Goal: Task Accomplishment & Management: Manage account settings

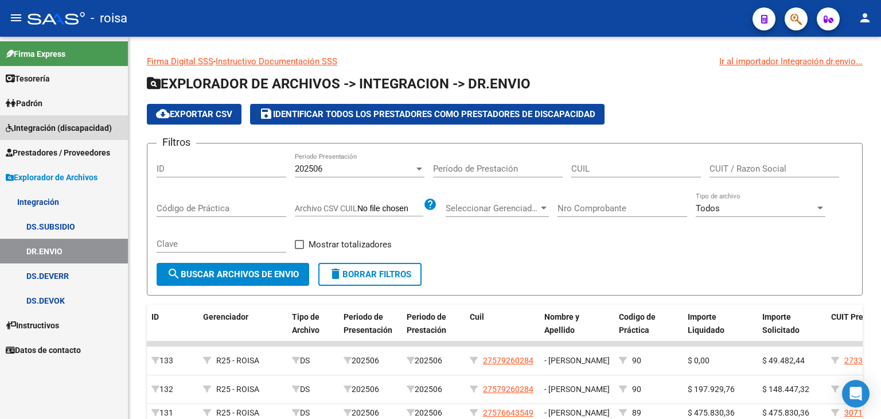
click at [41, 126] on span "Integración (discapacidad)" at bounding box center [59, 128] width 106 height 13
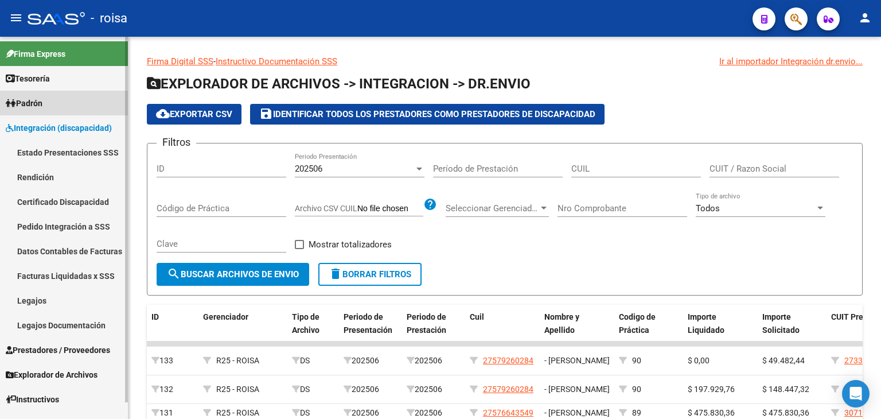
click at [30, 107] on span "Padrón" at bounding box center [24, 103] width 37 height 13
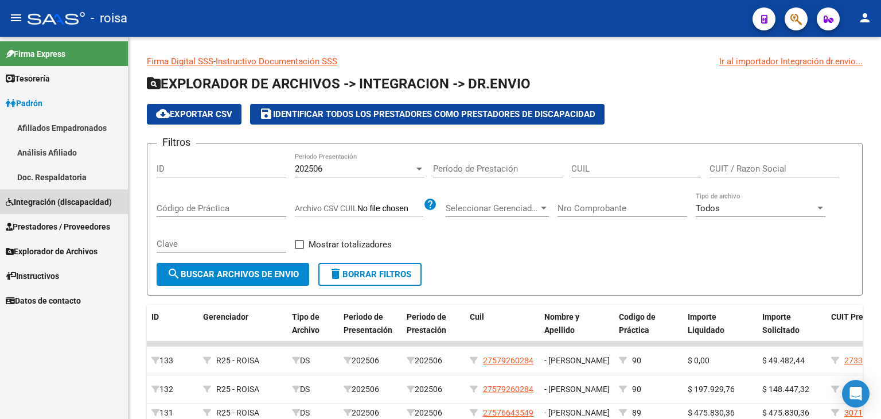
click at [45, 193] on link "Integración (discapacidad)" at bounding box center [64, 201] width 128 height 25
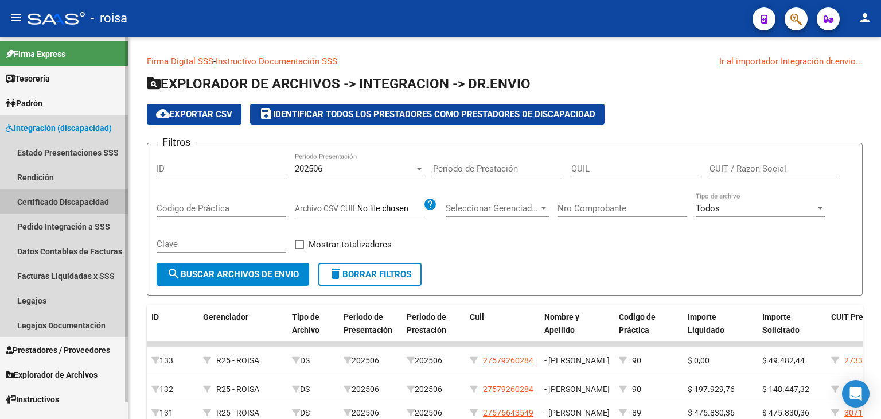
click at [40, 197] on link "Certificado Discapacidad" at bounding box center [64, 201] width 128 height 25
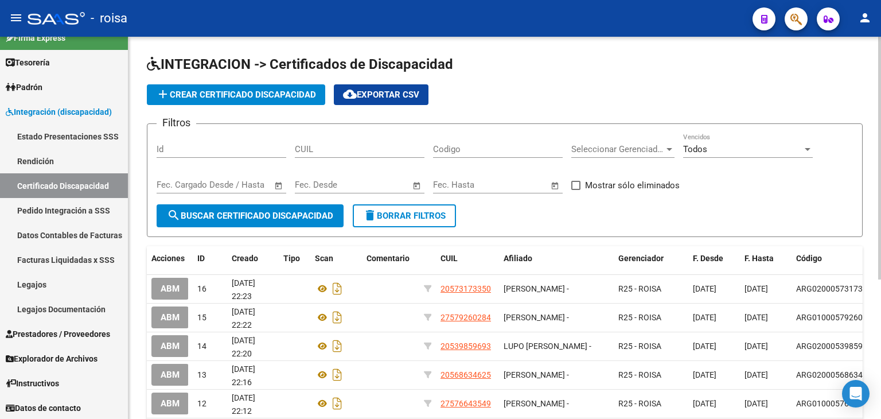
scroll to position [17, 0]
click at [707, 81] on app-list-header "INTEGRACION -> Certificados de Discapacidad add Crear Certificado Discapacidad …" at bounding box center [504, 146] width 715 height 182
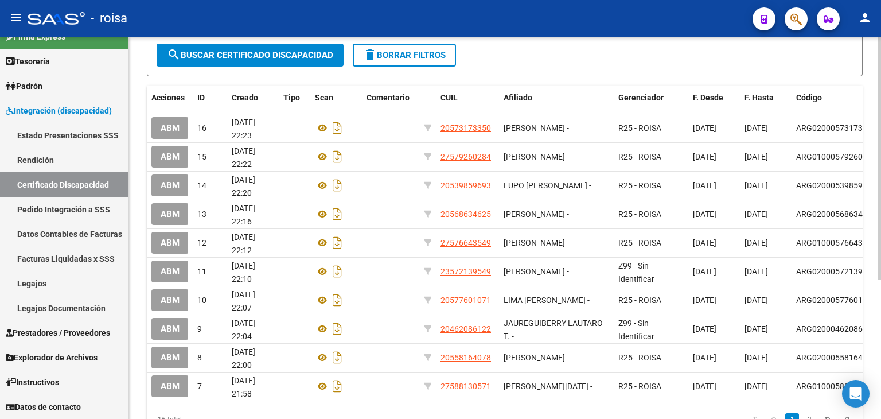
scroll to position [183, 0]
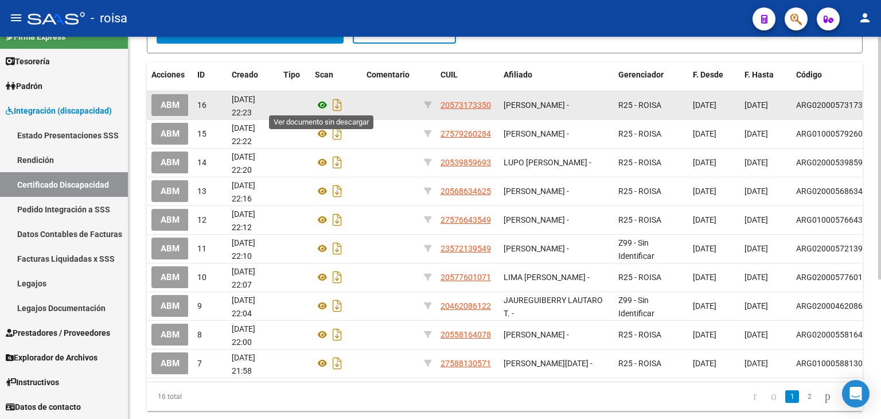
click at [324, 101] on icon at bounding box center [322, 105] width 15 height 14
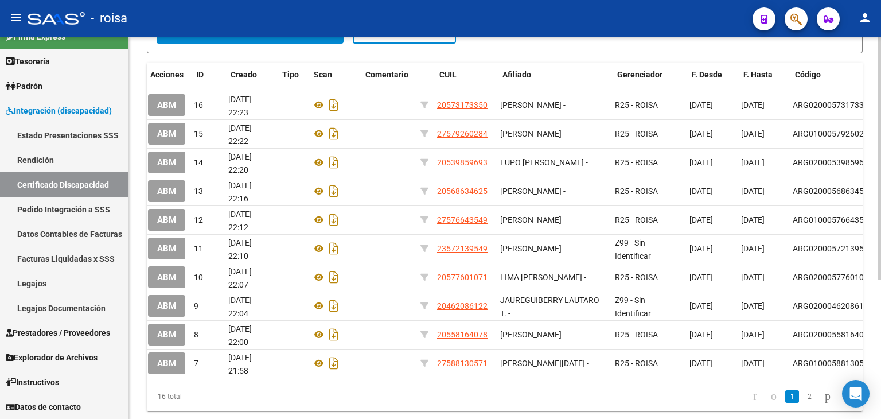
scroll to position [0, 0]
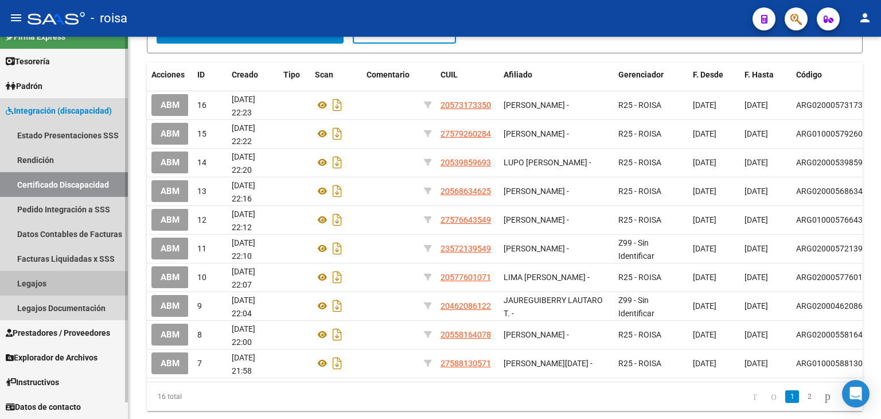
click at [40, 282] on link "Legajos" at bounding box center [64, 283] width 128 height 25
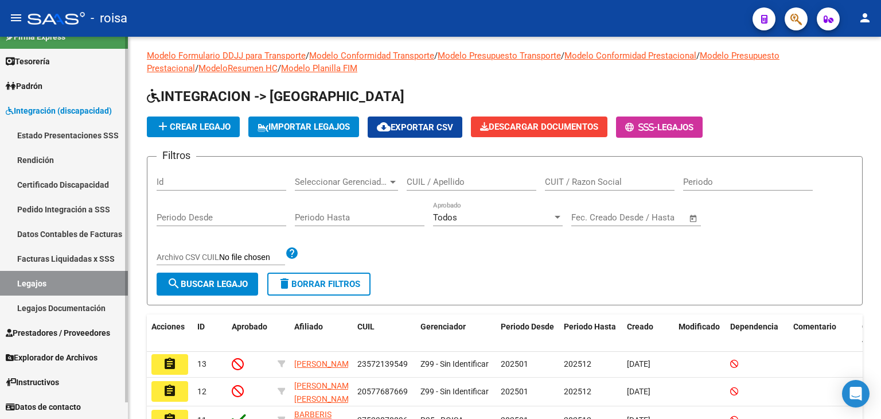
scroll to position [183, 0]
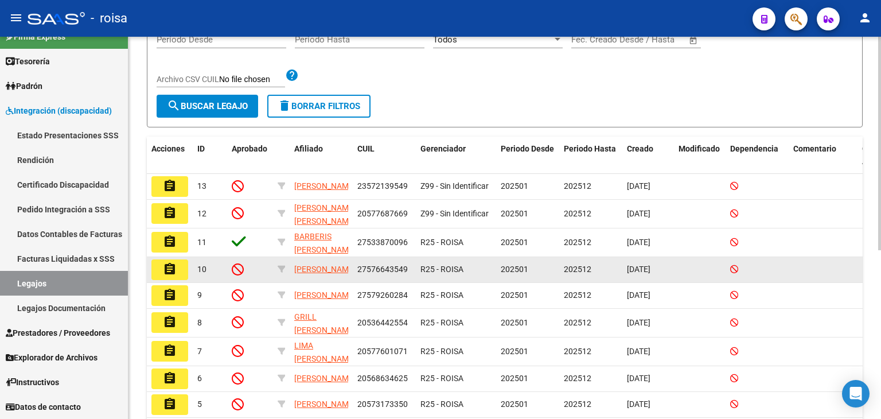
click at [813, 276] on datatable-body-cell at bounding box center [822, 269] width 69 height 25
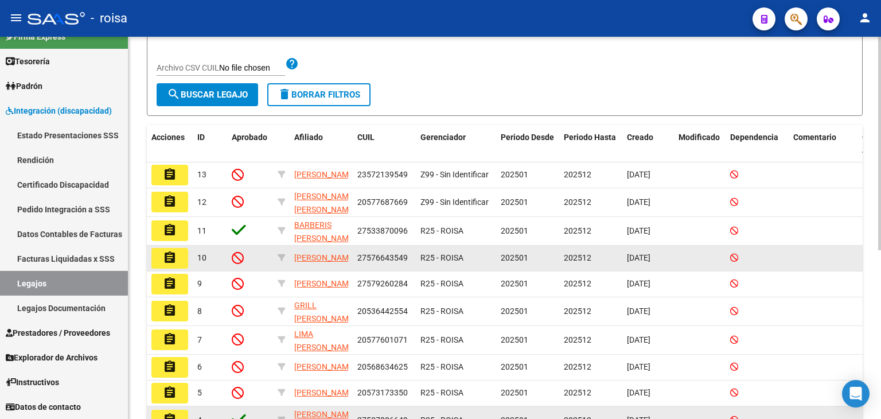
scroll to position [302, 0]
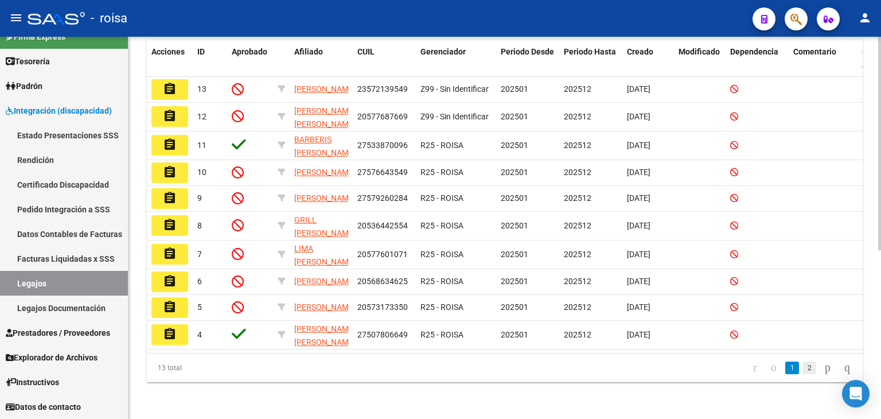
click at [802, 369] on link "2" at bounding box center [809, 367] width 14 height 13
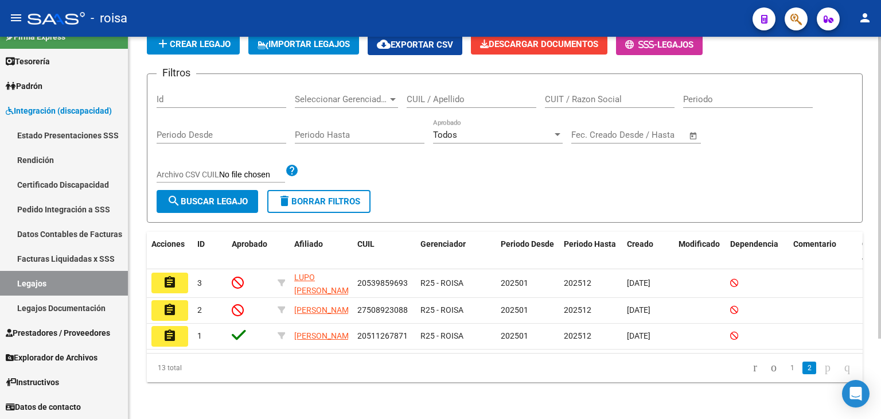
scroll to position [101, 0]
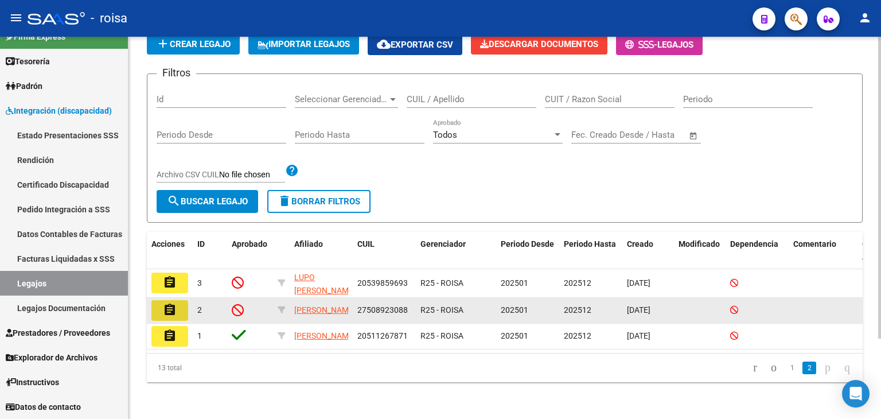
click at [172, 303] on mat-icon "assignment" at bounding box center [170, 310] width 14 height 14
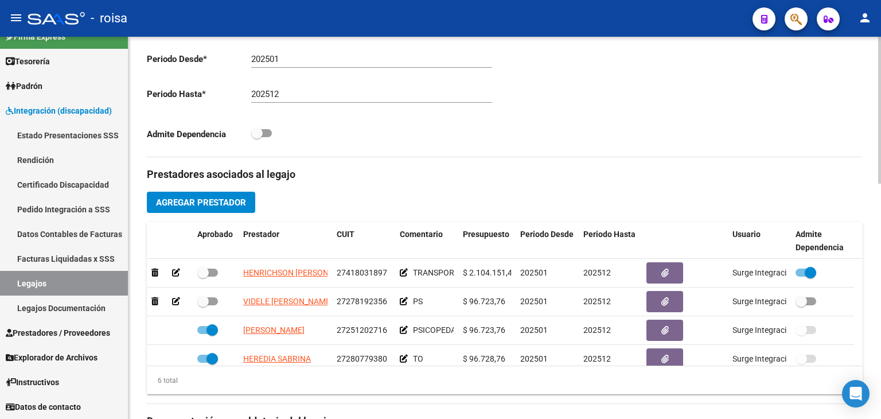
scroll to position [344, 0]
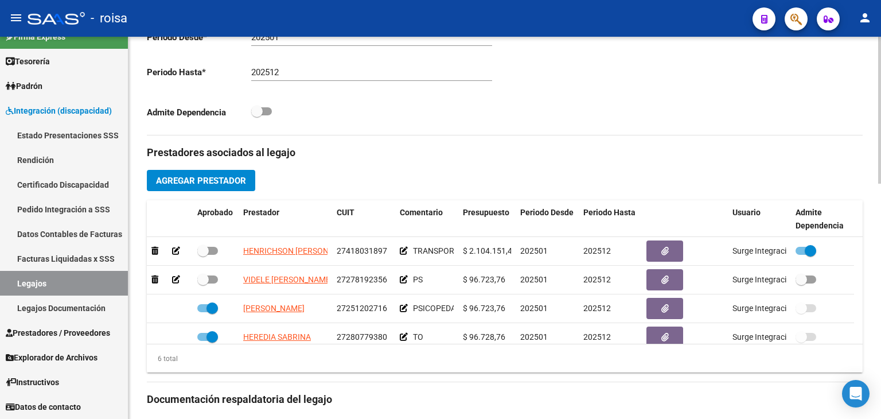
click at [431, 158] on h3 "Prestadores asociados al legajo" at bounding box center [504, 152] width 715 height 16
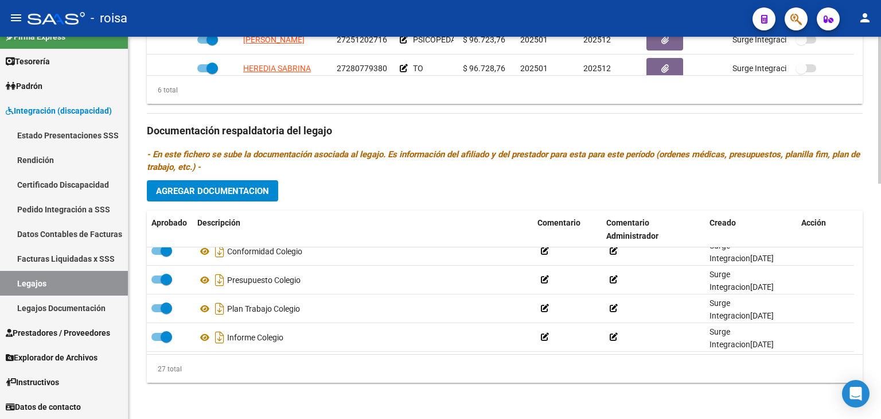
scroll to position [670, 0]
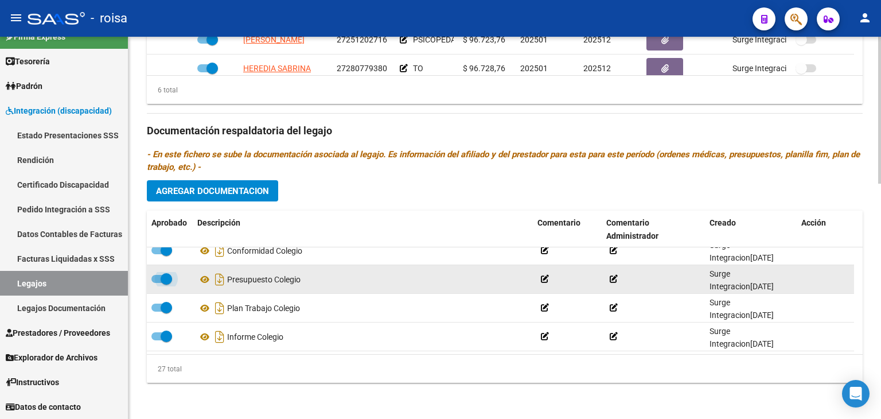
click at [154, 280] on span at bounding box center [161, 279] width 21 height 8
click at [157, 283] on input "checkbox" at bounding box center [157, 283] width 1 height 1
click at [167, 276] on span at bounding box center [161, 279] width 21 height 8
click at [157, 283] on input "checkbox" at bounding box center [157, 283] width 1 height 1
checkbox input "true"
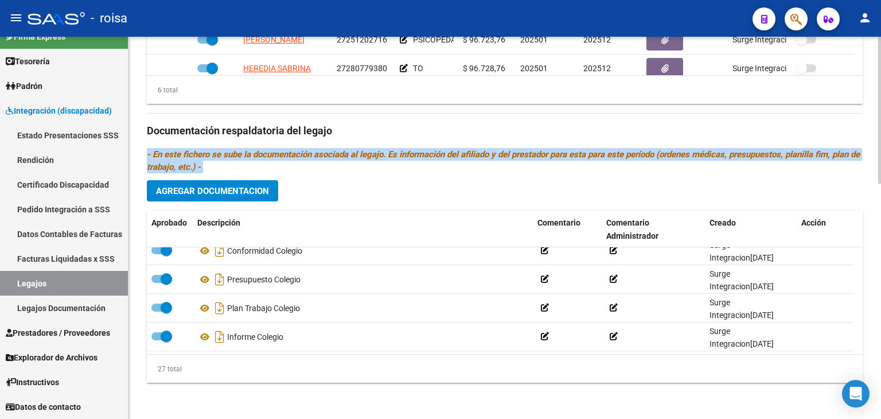
click at [728, 198] on div "Prestadores asociados al legajo Agregar Prestador Aprobado Prestador CUIT Comen…" at bounding box center [504, 129] width 715 height 525
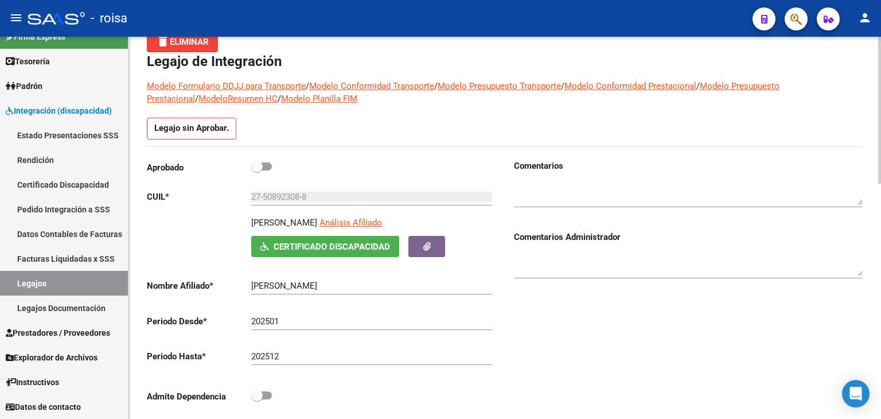
scroll to position [0, 0]
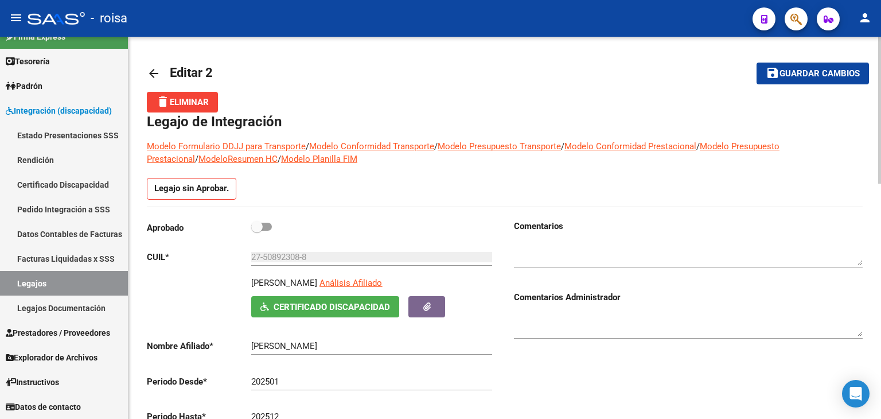
click at [152, 69] on mat-icon "arrow_back" at bounding box center [154, 74] width 14 height 14
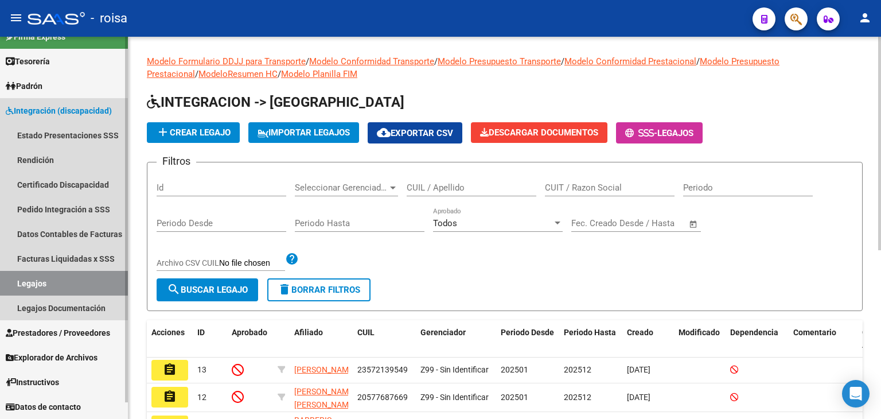
click at [37, 283] on link "Legajos" at bounding box center [64, 283] width 128 height 25
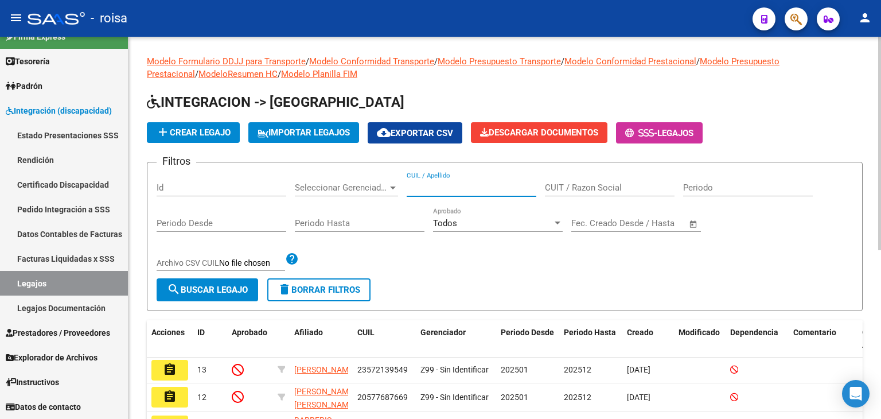
click at [478, 182] on input "CUIL / Apellido" at bounding box center [471, 187] width 130 height 10
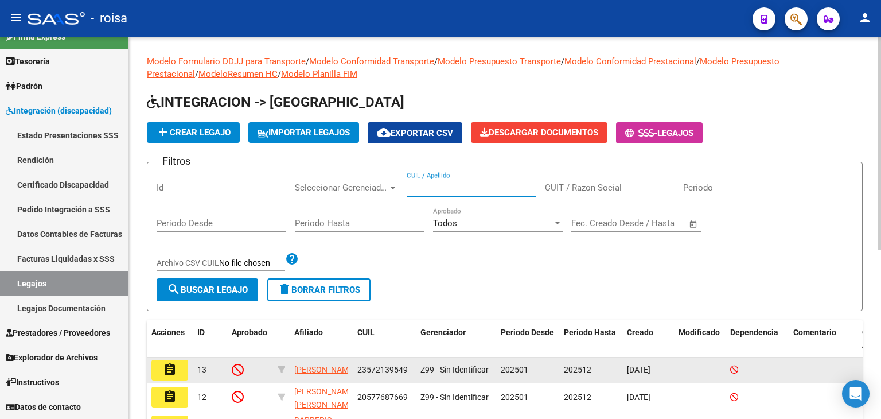
click at [405, 366] on span "23572139549" at bounding box center [382, 369] width 50 height 9
drag, startPoint x: 404, startPoint y: 369, endPoint x: 371, endPoint y: 369, distance: 32.1
click at [371, 369] on span "23572139549" at bounding box center [382, 369] width 50 height 9
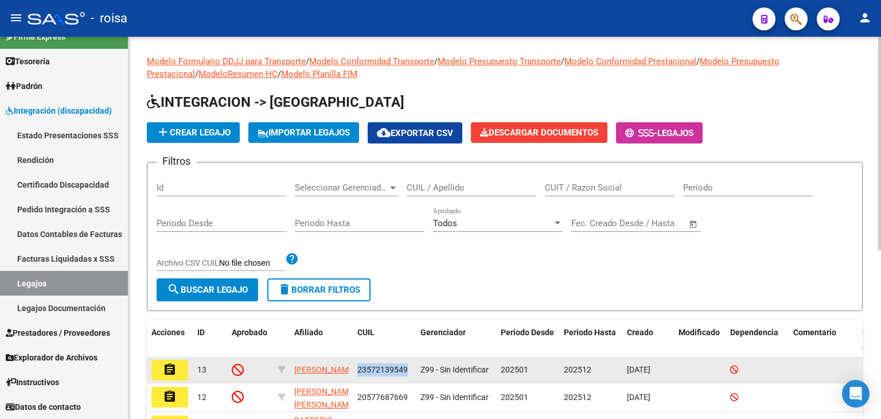
click at [371, 369] on span "23572139549" at bounding box center [382, 369] width 50 height 9
click at [385, 367] on span "23572139549" at bounding box center [382, 369] width 50 height 9
copy span "23572139549"
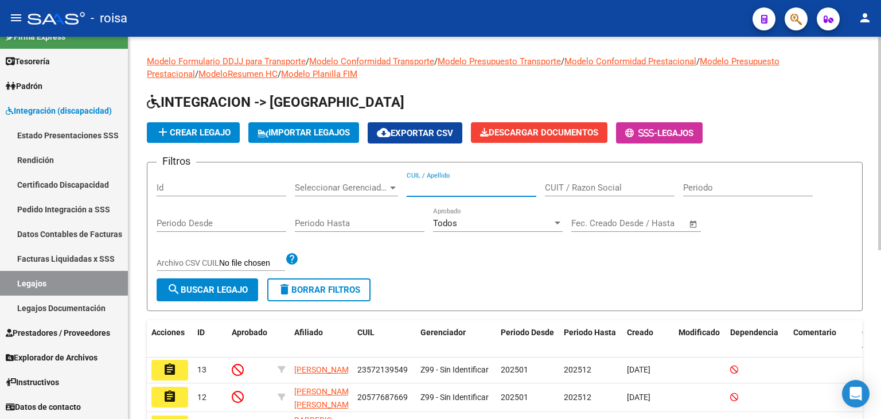
click at [477, 187] on input "CUIL / Apellido" at bounding box center [471, 187] width 130 height 10
paste input "23572139549"
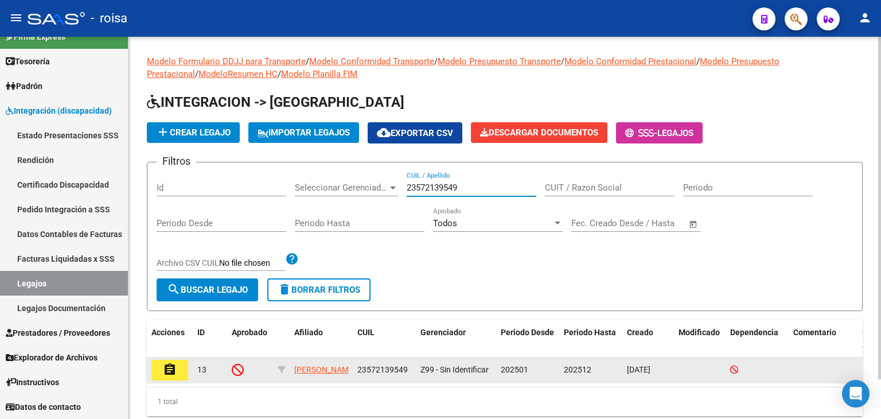
type input "23572139549"
click at [165, 369] on mat-icon "assignment" at bounding box center [170, 369] width 14 height 14
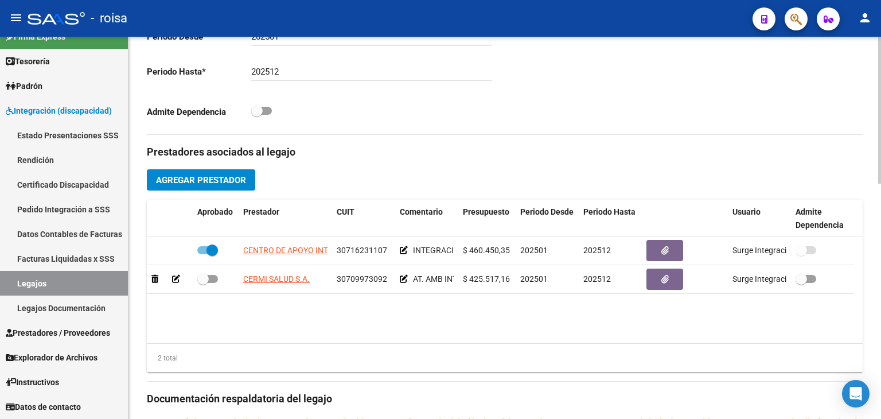
scroll to position [367, 0]
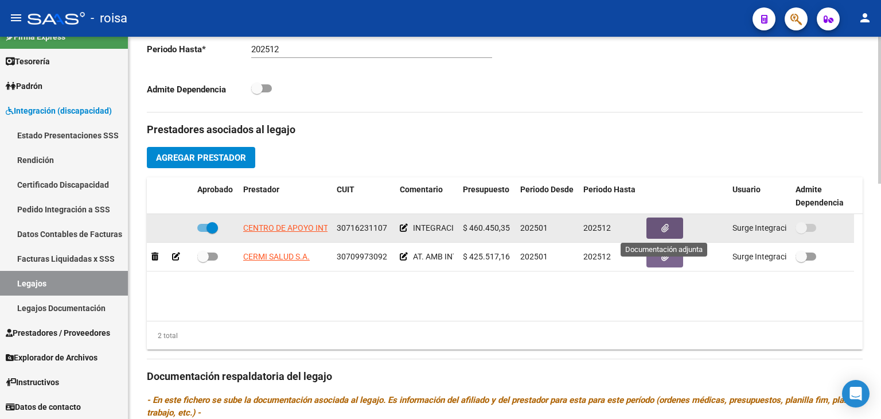
click at [655, 225] on button "button" at bounding box center [664, 227] width 37 height 21
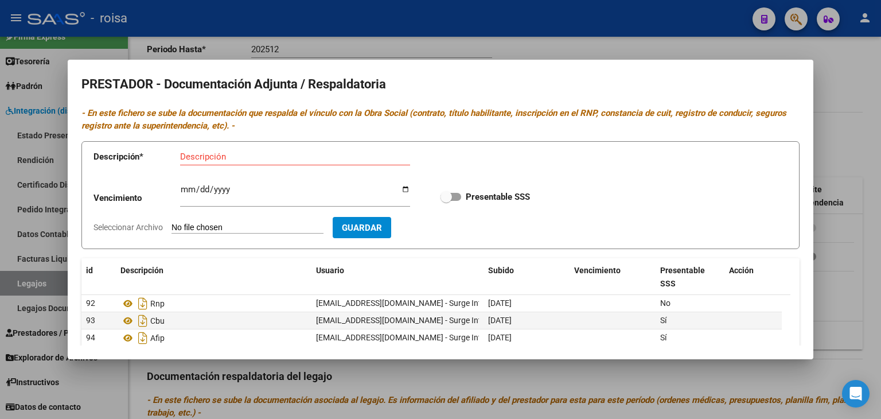
click at [838, 79] on div at bounding box center [440, 209] width 881 height 419
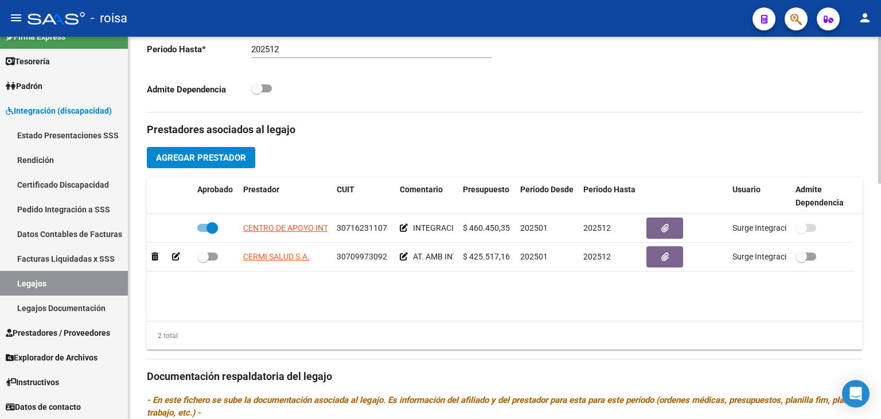
click at [718, 319] on datatable-body "CENTRO DE APOYO INTEGRAL LA HUELLA SRL 30716231107 INTEGRACION ESCOLAR $ 460.45…" at bounding box center [504, 267] width 715 height 107
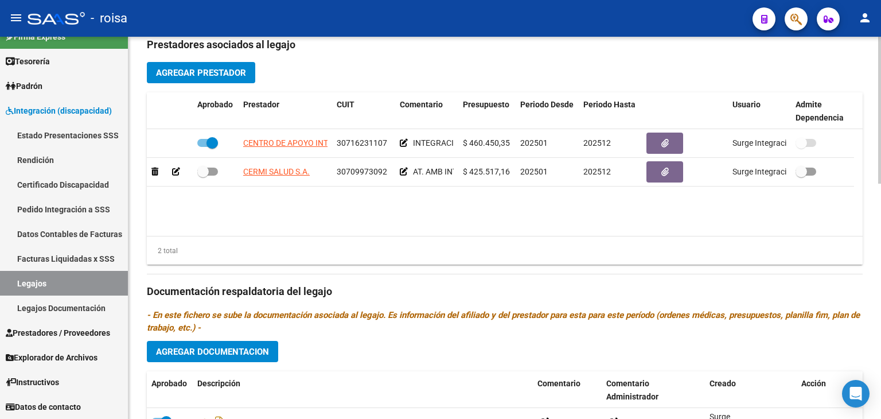
scroll to position [429, 0]
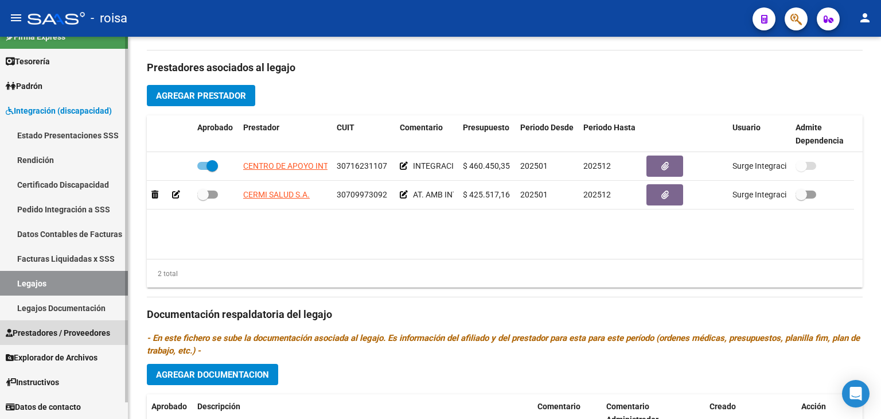
click at [44, 333] on span "Prestadores / Proveedores" at bounding box center [58, 332] width 104 height 13
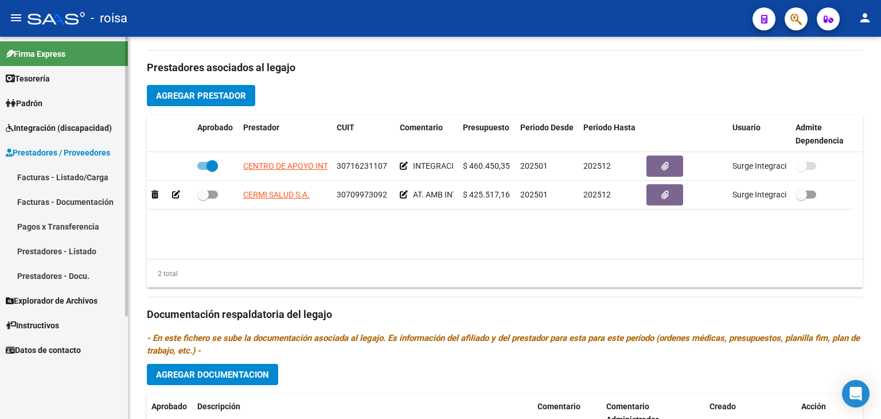
scroll to position [0, 0]
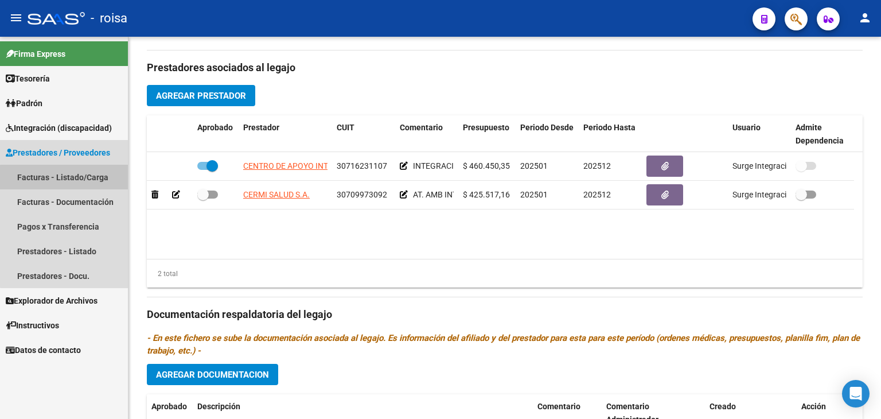
click at [92, 179] on link "Facturas - Listado/Carga" at bounding box center [64, 177] width 128 height 25
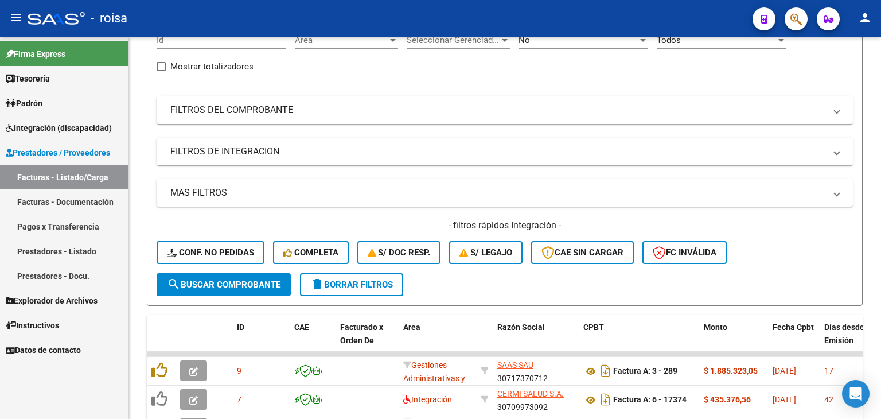
scroll to position [307, 0]
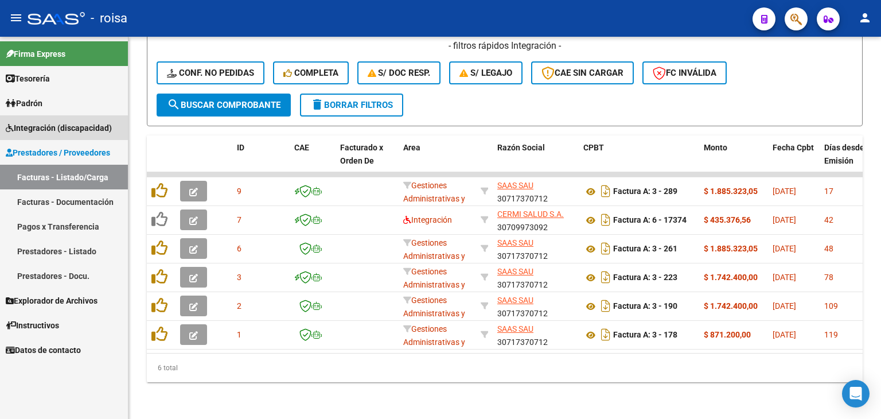
click at [32, 128] on span "Integración (discapacidad)" at bounding box center [59, 128] width 106 height 13
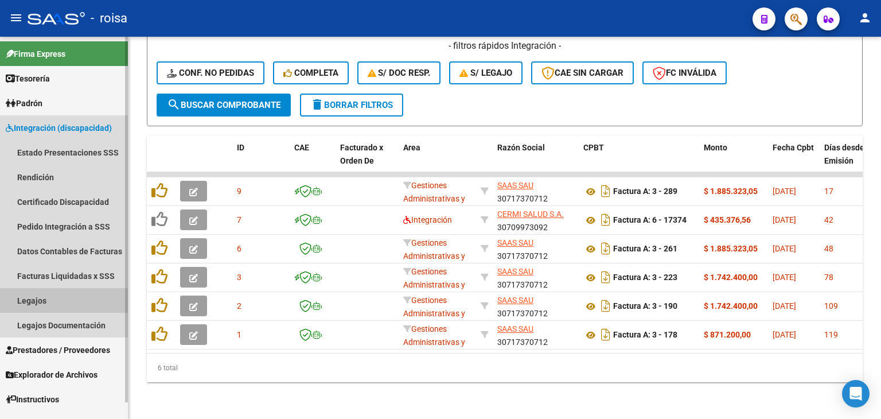
click at [22, 301] on link "Legajos" at bounding box center [64, 300] width 128 height 25
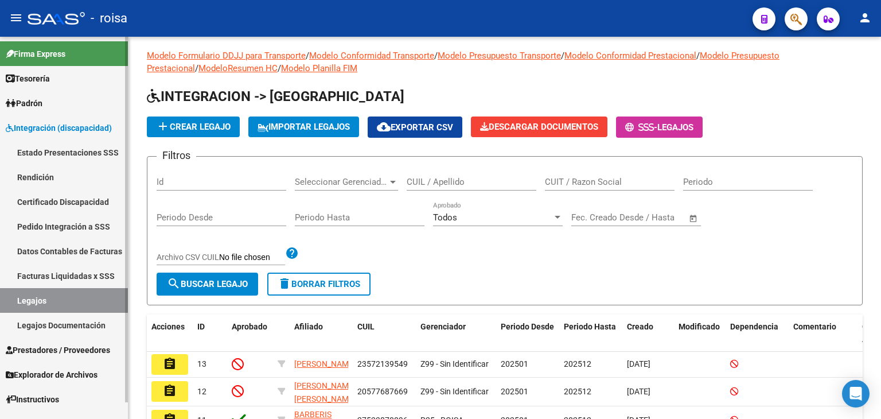
scroll to position [302, 0]
